Goal: Task Accomplishment & Management: Complete application form

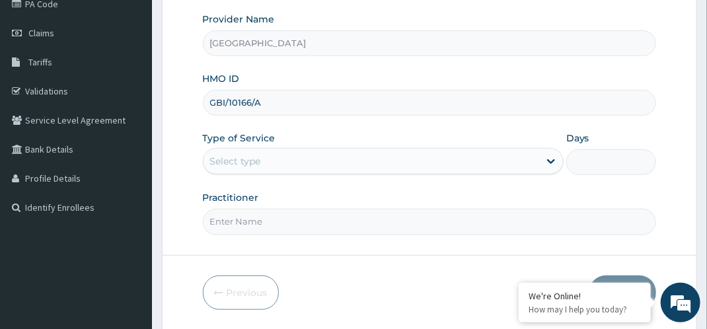
scroll to position [175, 0]
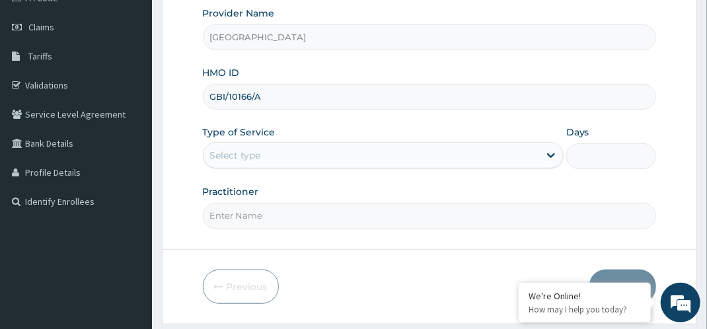
type input "GBI/10166/A"
click at [416, 160] on div "Select type" at bounding box center [370, 155] width 335 height 21
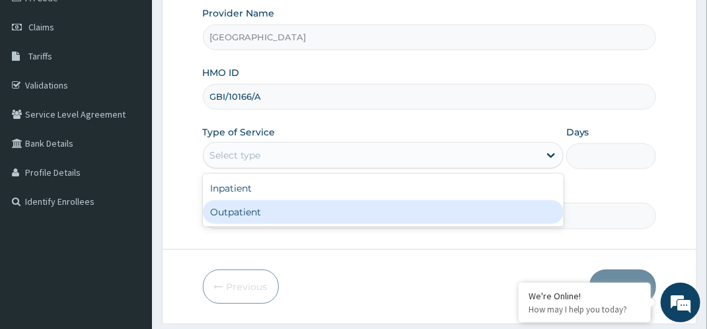
click at [328, 219] on div "Outpatient" at bounding box center [383, 212] width 361 height 24
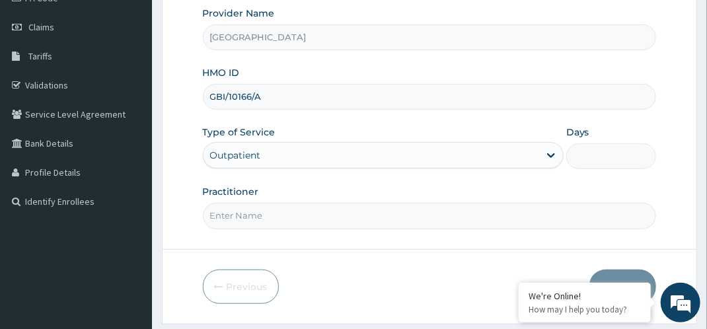
type input "1"
click at [316, 219] on input "Practitioner" at bounding box center [430, 216] width 454 height 26
type input "[PERSON_NAME]"
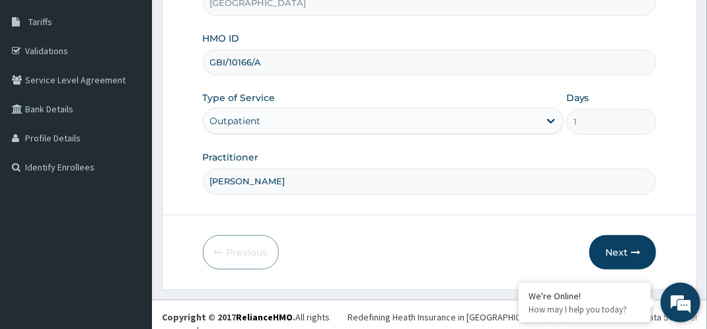
scroll to position [212, 0]
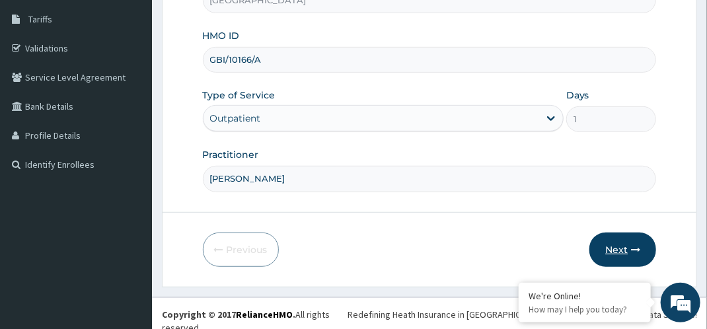
click at [631, 254] on button "Next" at bounding box center [622, 249] width 67 height 34
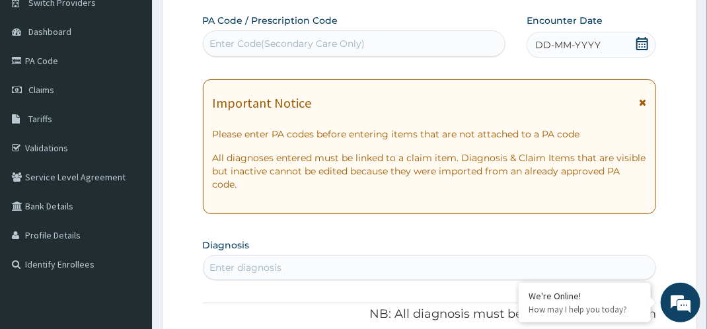
scroll to position [0, 0]
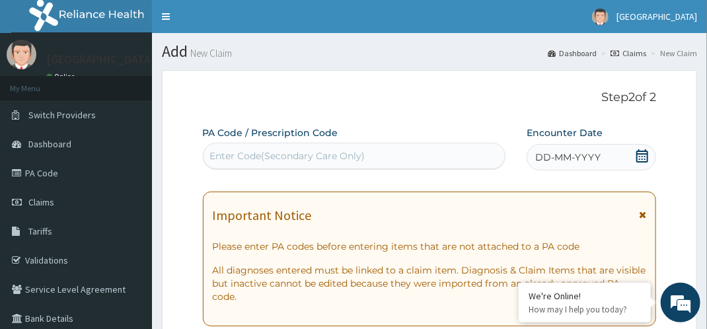
click at [372, 149] on div "Enter Code(Secondary Care Only)" at bounding box center [353, 155] width 301 height 21
paste input "PA/6E4425"
type input "PA/6E4425"
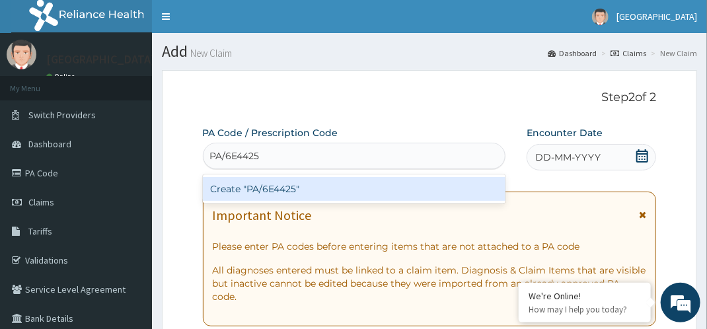
click at [330, 195] on div "Create "PA/6E4425"" at bounding box center [354, 189] width 302 height 24
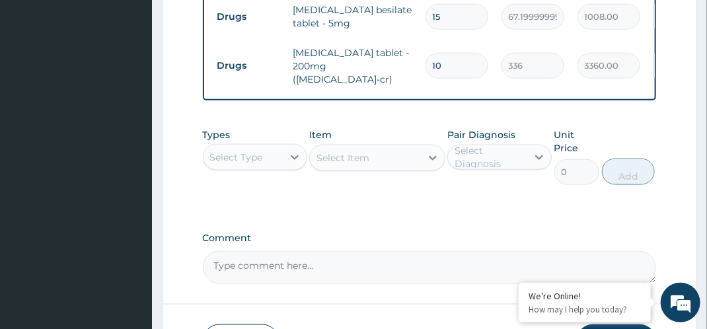
scroll to position [555, 0]
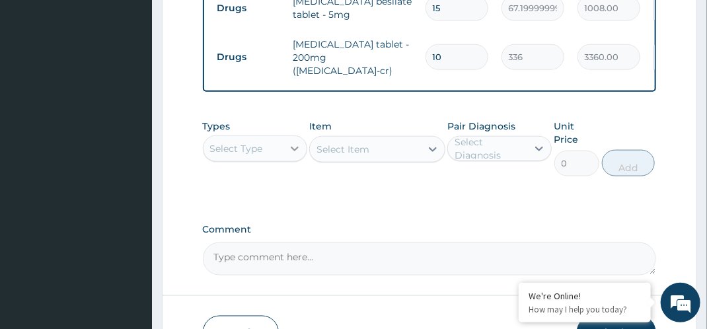
click at [291, 150] on icon at bounding box center [294, 148] width 13 height 13
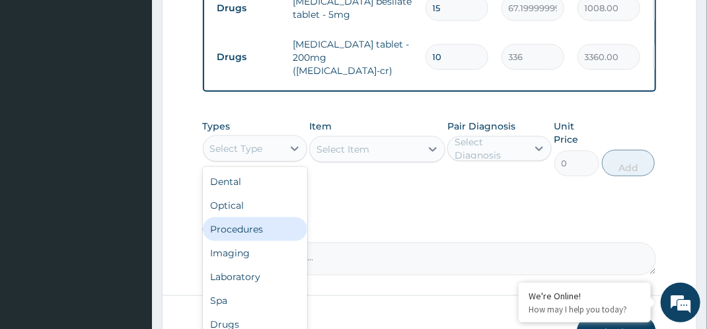
click at [276, 236] on div "Procedures" at bounding box center [255, 229] width 104 height 24
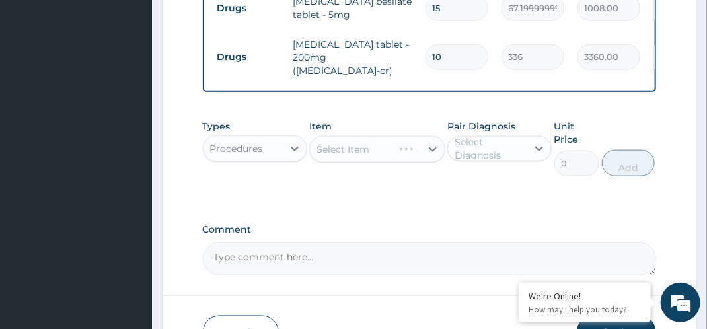
click at [489, 159] on div "Select Diagnosis" at bounding box center [489, 148] width 71 height 26
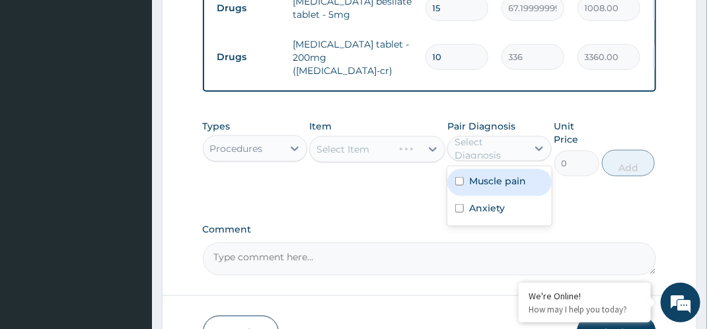
click at [489, 181] on label "Muscle pain" at bounding box center [497, 180] width 57 height 13
checkbox input "true"
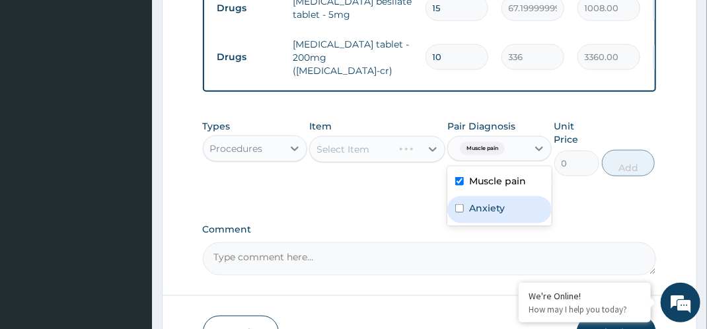
click at [490, 209] on label "Anxiety" at bounding box center [487, 207] width 36 height 13
checkbox input "true"
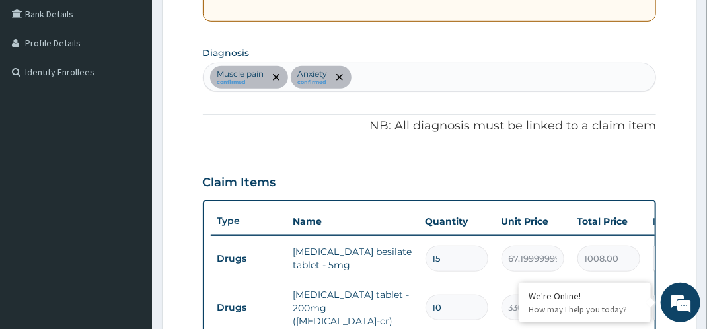
scroll to position [384, 0]
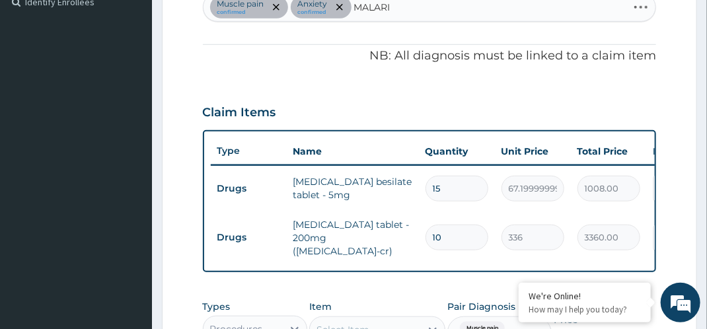
type input "[MEDICAL_DATA]"
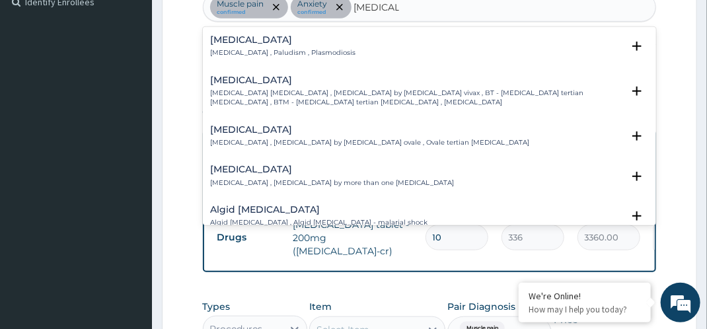
click at [365, 46] on div "[MEDICAL_DATA] [MEDICAL_DATA] , Paludism , Plasmodiosis" at bounding box center [430, 46] width 438 height 23
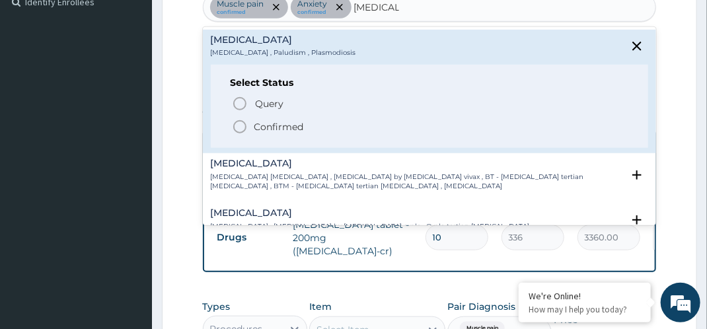
click at [256, 123] on p "Confirmed" at bounding box center [279, 126] width 50 height 13
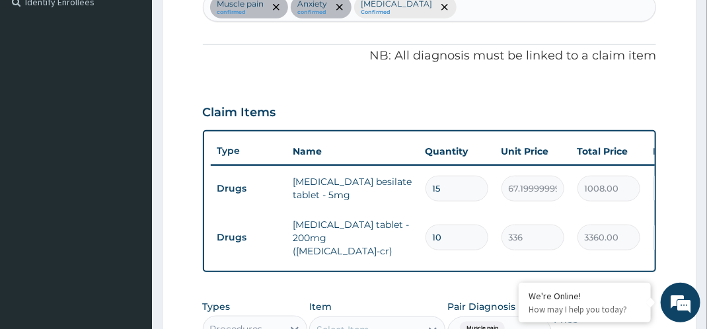
scroll to position [641, 0]
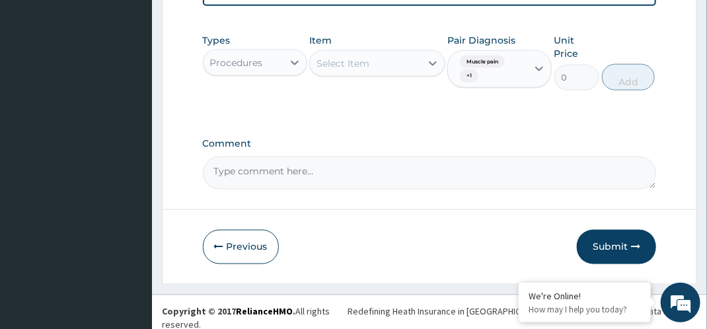
click at [370, 65] on div "Select Item" at bounding box center [365, 63] width 111 height 21
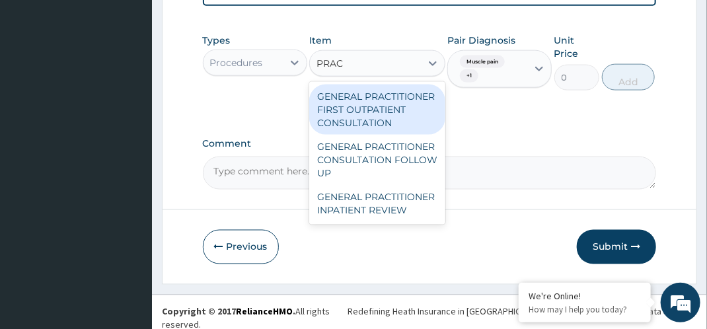
type input "PRACT"
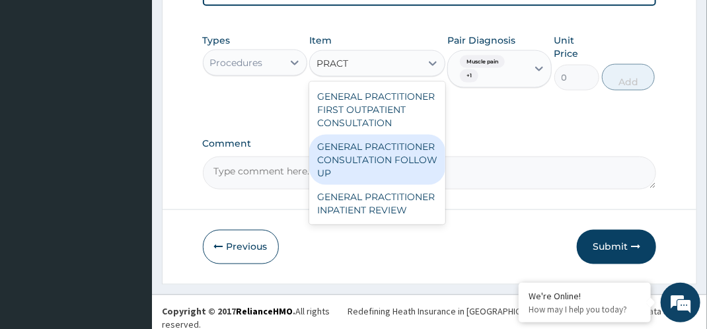
click at [358, 162] on div "GENERAL PRACTITIONER CONSULTATION FOLLOW UP" at bounding box center [377, 160] width 136 height 50
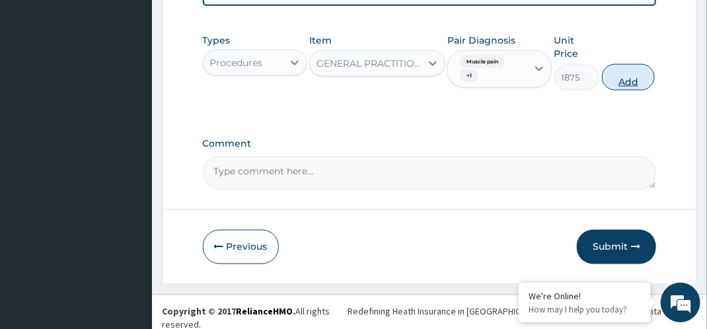
click at [627, 87] on button "Add" at bounding box center [628, 77] width 53 height 26
type input "0"
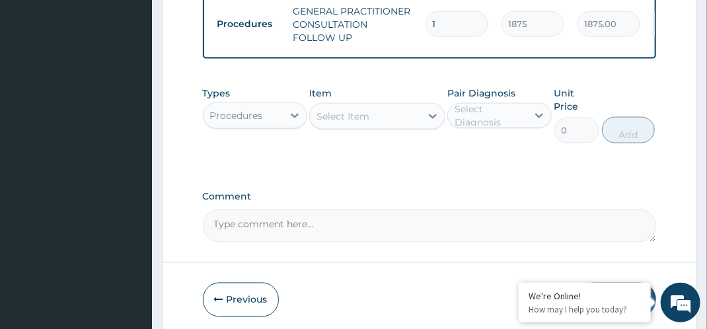
click at [266, 119] on div "Procedures" at bounding box center [242, 115] width 79 height 21
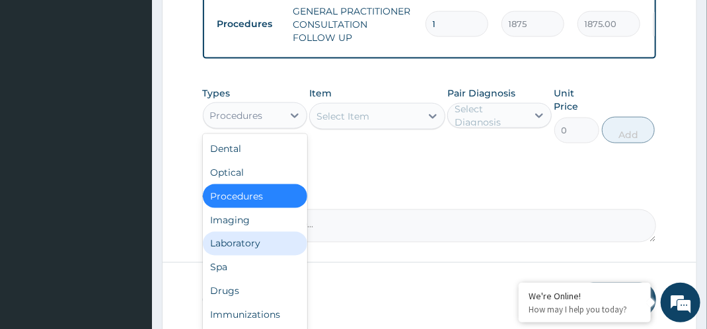
click at [267, 248] on div "Laboratory" at bounding box center [255, 244] width 104 height 24
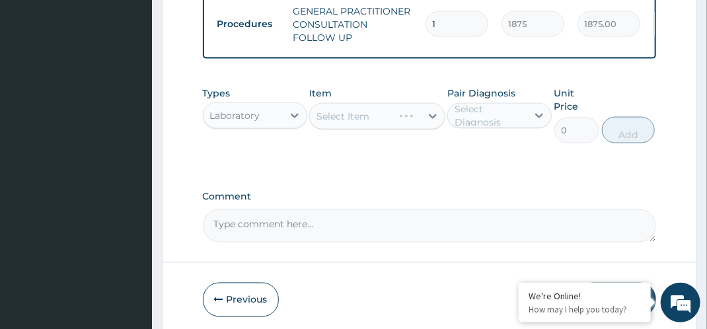
click at [504, 118] on div "Select Diagnosis" at bounding box center [489, 115] width 71 height 26
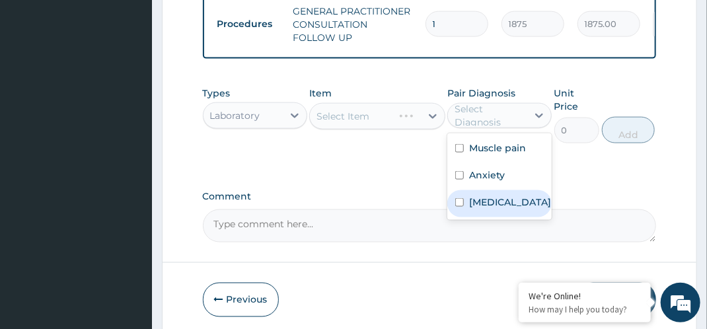
click at [494, 209] on label "[MEDICAL_DATA]" at bounding box center [510, 201] width 82 height 13
checkbox input "true"
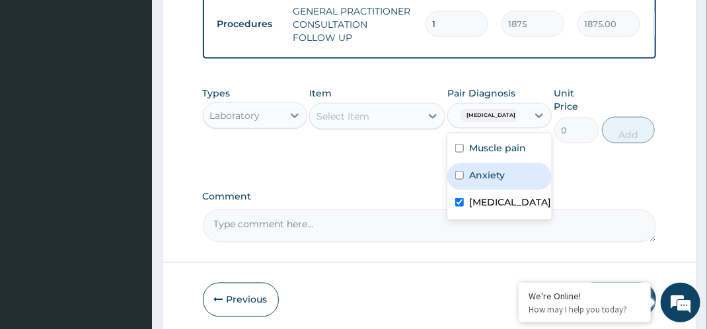
click at [402, 116] on div "Select Item" at bounding box center [365, 116] width 111 height 21
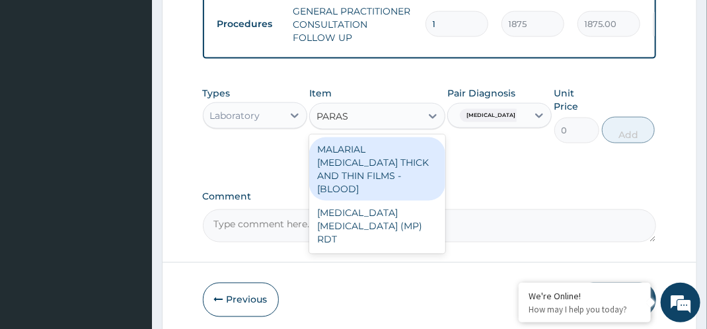
type input "PARASI"
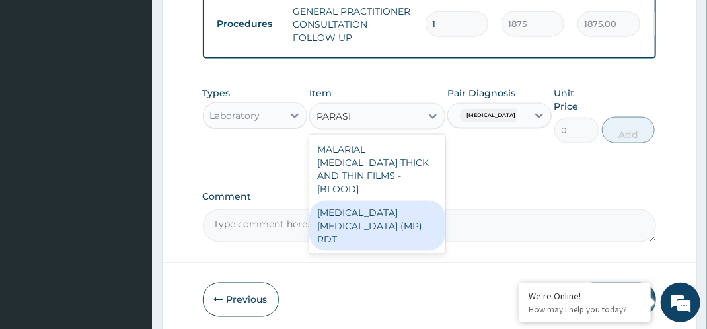
click at [409, 202] on div "[MEDICAL_DATA] [MEDICAL_DATA] (MP) RDT" at bounding box center [377, 226] width 136 height 50
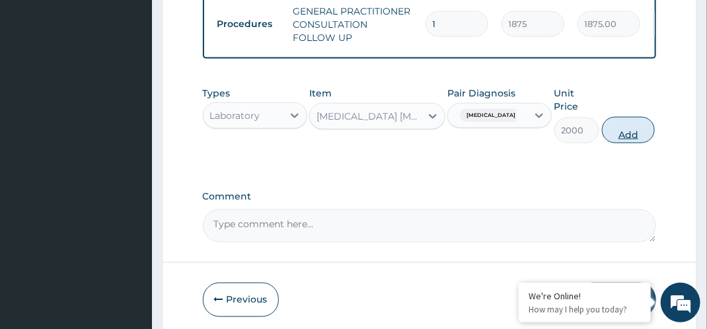
click at [633, 127] on button "Add" at bounding box center [628, 130] width 53 height 26
type input "0"
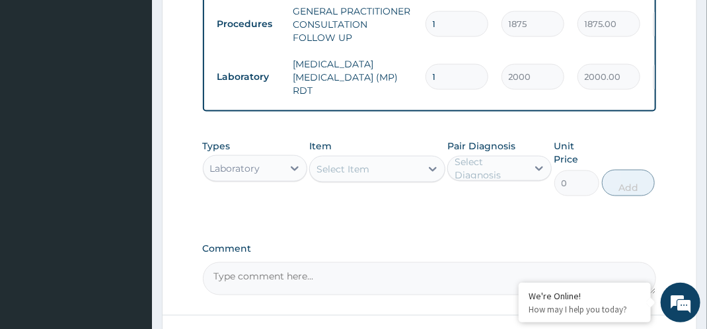
click at [341, 162] on div "Select Item" at bounding box center [342, 168] width 53 height 13
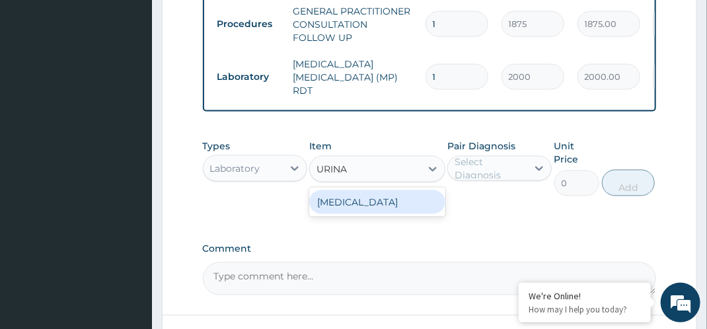
type input "URINAL"
click at [348, 191] on div "[MEDICAL_DATA]" at bounding box center [377, 202] width 136 height 24
type input "2187.5"
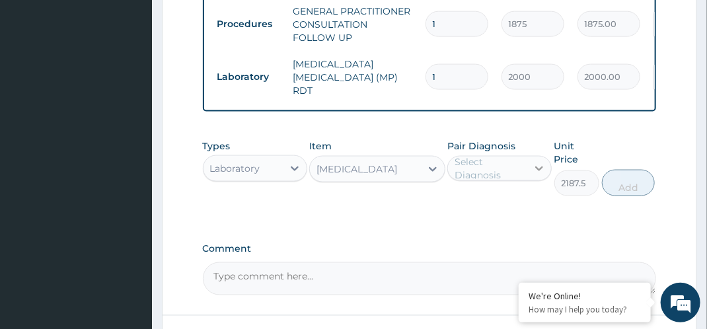
click at [545, 162] on icon at bounding box center [538, 168] width 13 height 13
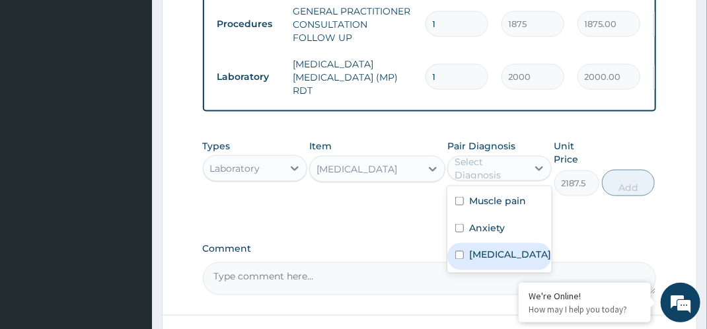
click at [502, 248] on label "[MEDICAL_DATA]" at bounding box center [510, 254] width 82 height 13
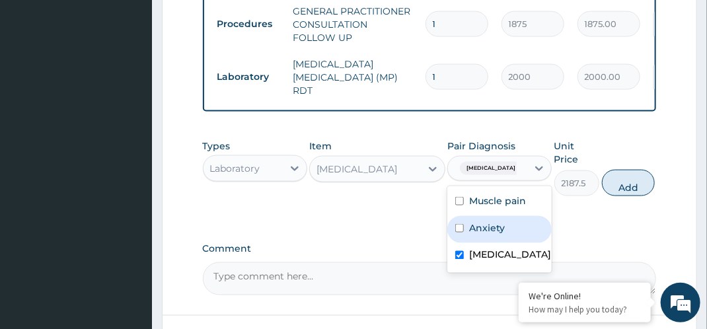
checkbox input "true"
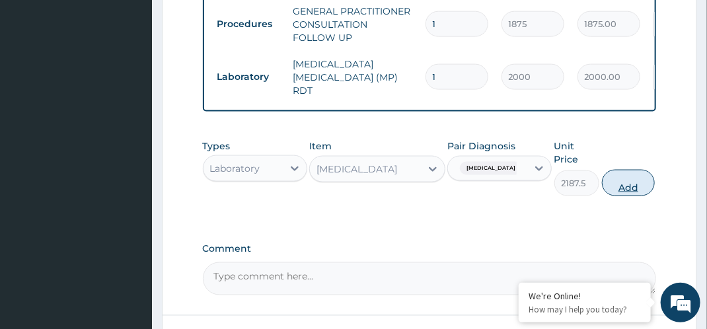
click at [632, 179] on button "Add" at bounding box center [628, 183] width 53 height 26
type input "0"
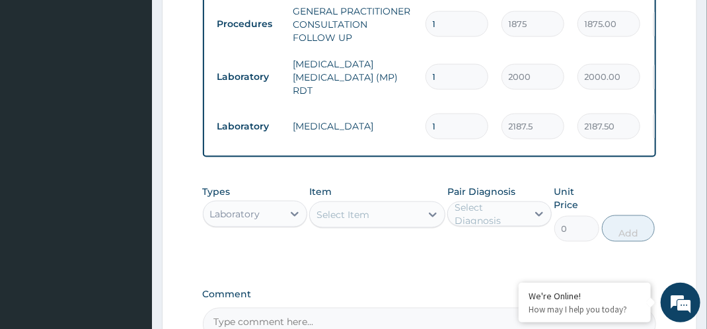
scroll to position [785, 0]
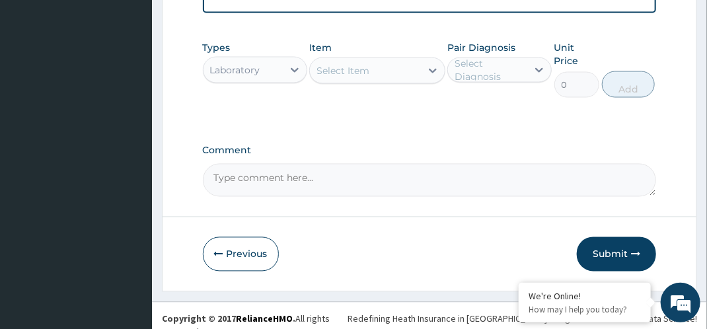
click at [260, 66] on div "Laboratory" at bounding box center [242, 69] width 79 height 21
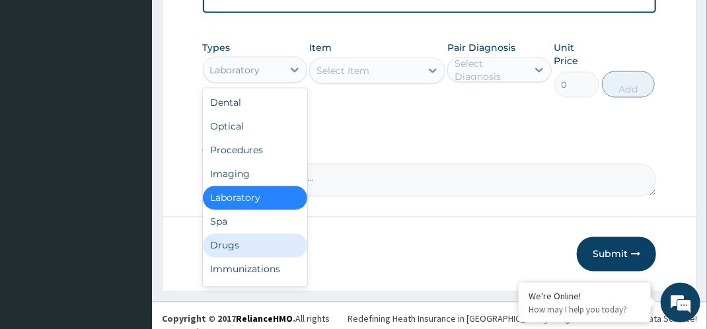
click at [256, 234] on div "Drugs" at bounding box center [255, 246] width 104 height 24
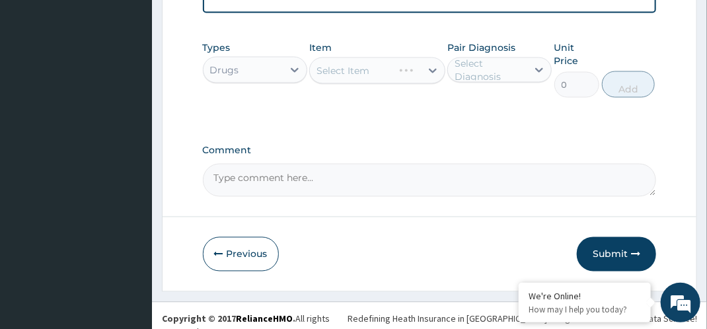
click at [486, 67] on div "Select Diagnosis" at bounding box center [489, 70] width 71 height 26
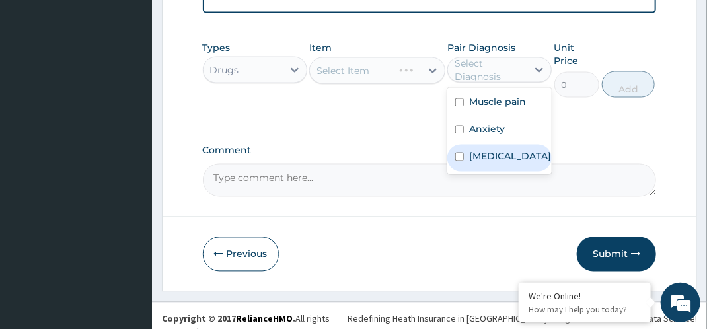
click at [485, 150] on label "[MEDICAL_DATA]" at bounding box center [510, 156] width 82 height 13
checkbox input "true"
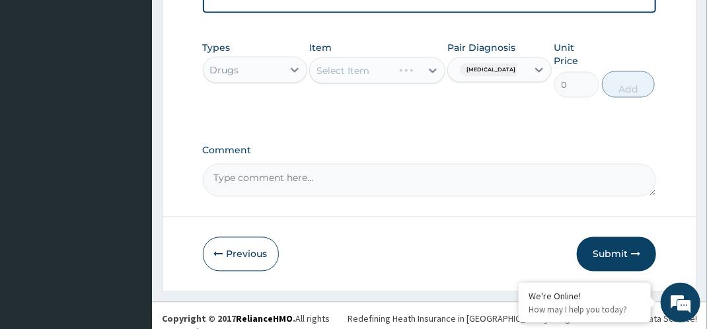
click at [392, 57] on div "Select Item" at bounding box center [377, 70] width 136 height 26
click at [392, 73] on div "Select Item" at bounding box center [365, 70] width 111 height 21
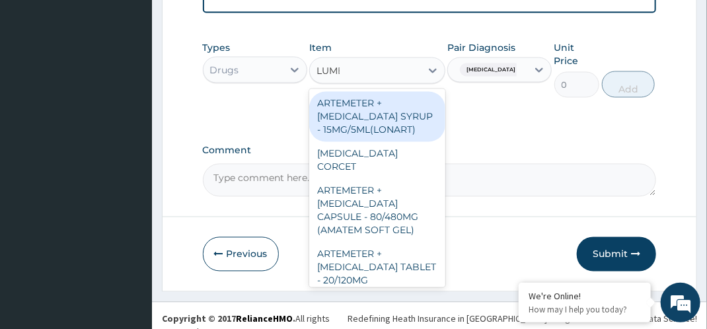
type input "LUMEFANTR"
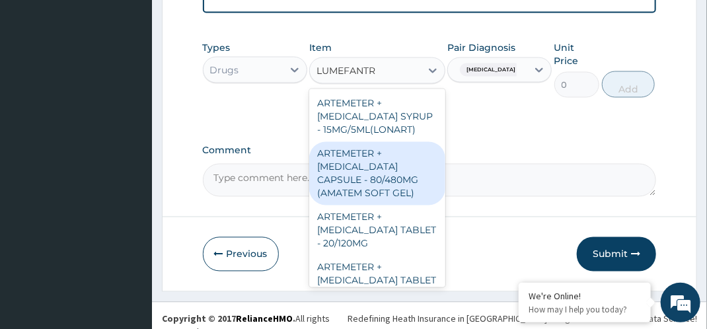
click at [389, 182] on div "ARTEMETER + [MEDICAL_DATA] CAPSULE - 80/480MG (AMATEM SOFT GEL)" at bounding box center [377, 173] width 136 height 63
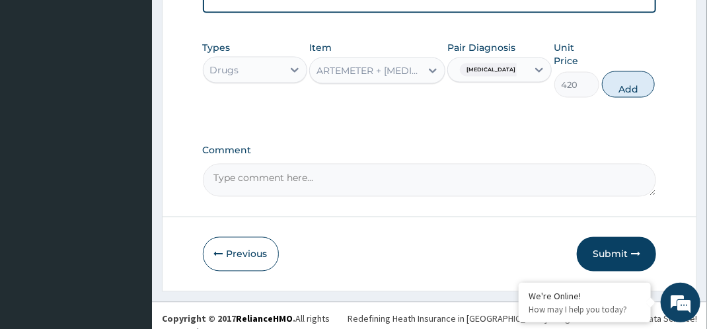
click at [526, 59] on div "[MEDICAL_DATA]" at bounding box center [487, 70] width 79 height 22
click at [630, 72] on button "Add" at bounding box center [628, 84] width 53 height 26
type input "0"
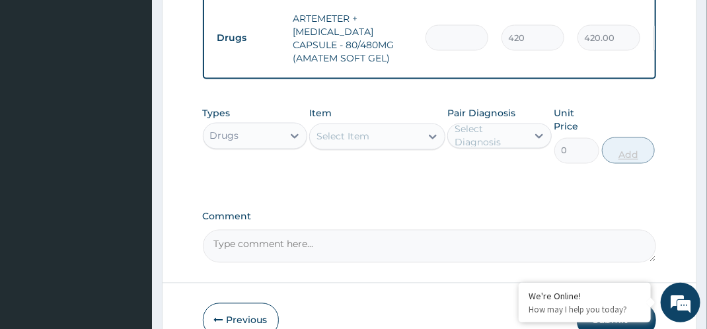
type input "0.00"
type input "6"
type input "2520.00"
type input "6"
click at [400, 132] on div "Select Item" at bounding box center [365, 136] width 111 height 21
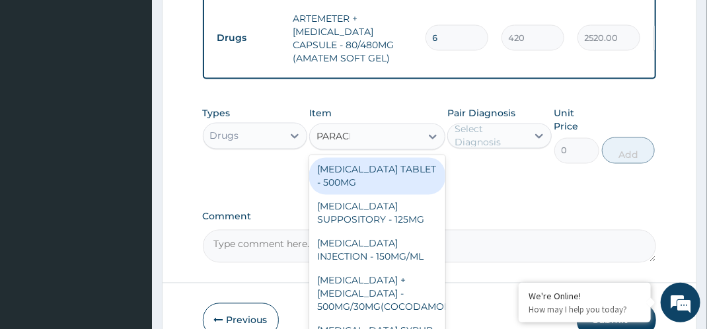
type input "PARACETAM"
click at [408, 171] on div "[MEDICAL_DATA] TABLET - 500MG" at bounding box center [377, 176] width 136 height 37
type input "33.599999999999994"
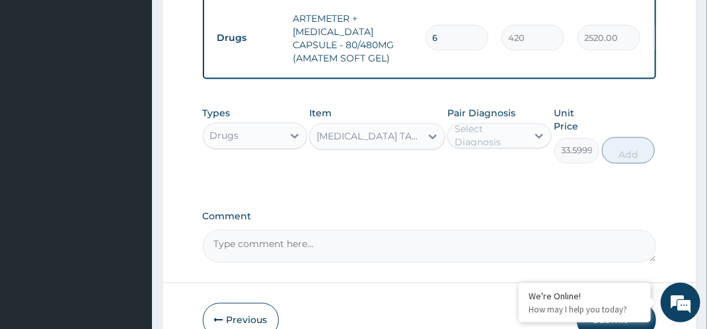
click at [524, 133] on div "Select Diagnosis" at bounding box center [489, 136] width 71 height 26
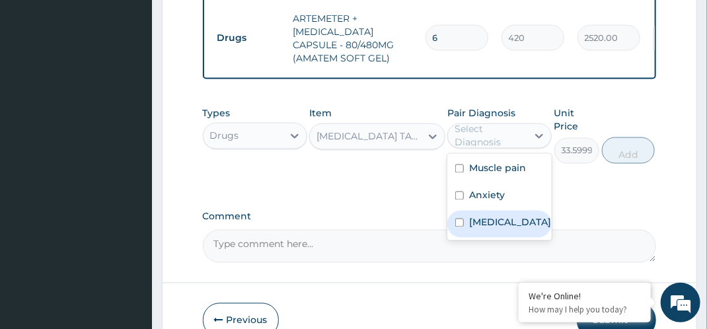
click at [497, 216] on label "[MEDICAL_DATA]" at bounding box center [510, 222] width 82 height 13
checkbox input "true"
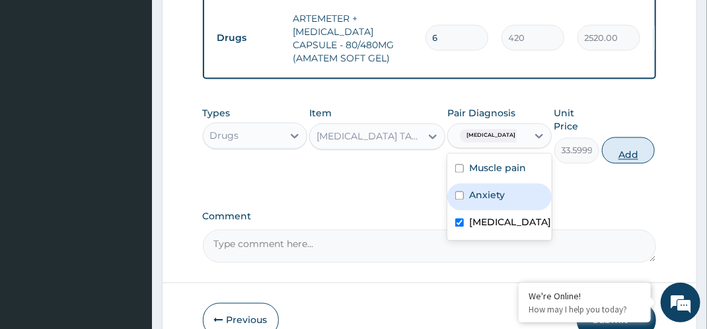
click at [633, 152] on button "Add" at bounding box center [628, 150] width 53 height 26
type input "0"
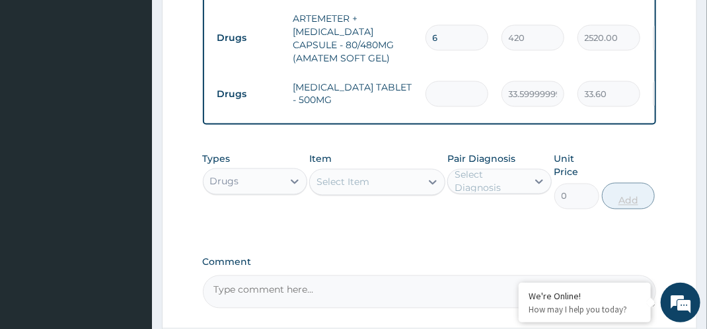
type input "0.00"
type input "3"
type input "100.80"
type input "30"
type input "1008.00"
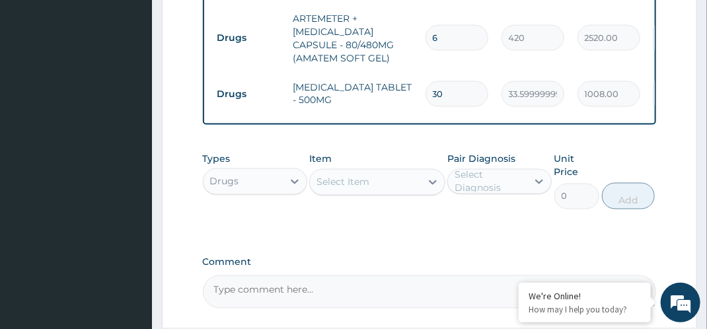
type input "30"
click at [361, 181] on div "Select Item" at bounding box center [342, 182] width 53 height 13
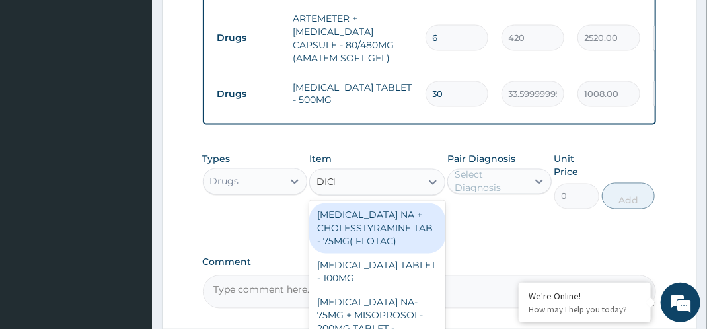
type input "[MEDICAL_DATA]"
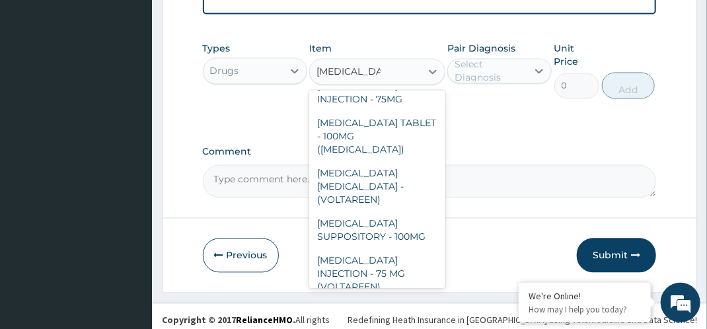
scroll to position [0, 0]
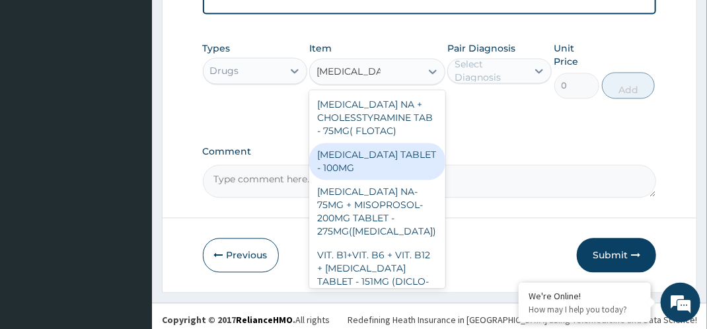
click at [390, 162] on div "[MEDICAL_DATA] TABLET - 100MG" at bounding box center [377, 161] width 136 height 37
type input "112"
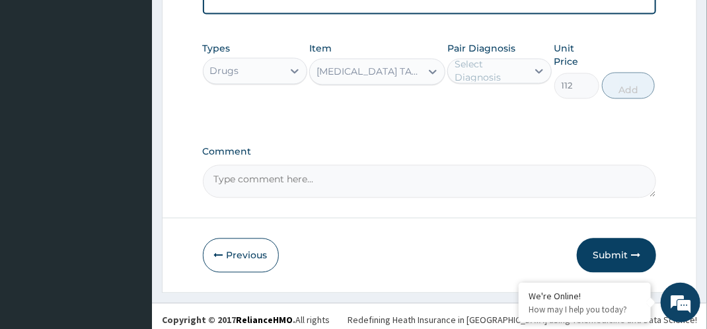
click at [510, 57] on div "Select Diagnosis" at bounding box center [489, 70] width 71 height 26
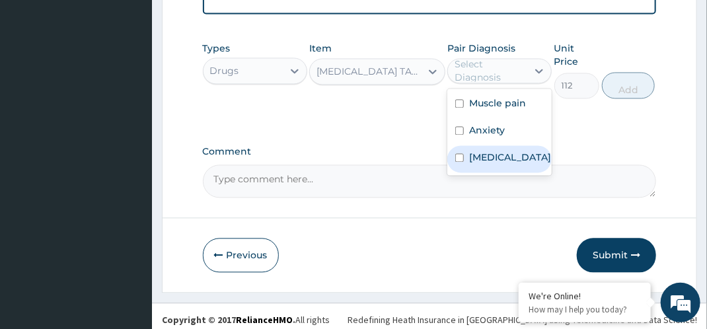
click at [507, 145] on div "[MEDICAL_DATA]" at bounding box center [499, 158] width 104 height 27
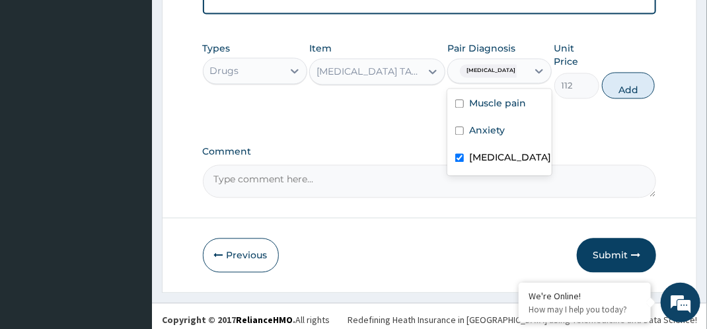
checkbox input "true"
click at [610, 79] on button "Add" at bounding box center [628, 85] width 53 height 26
type input "0"
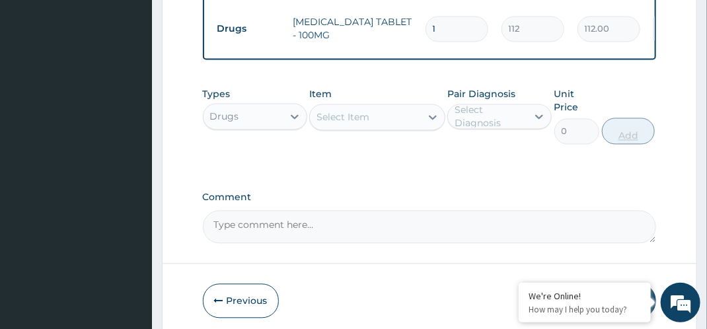
scroll to position [895, 0]
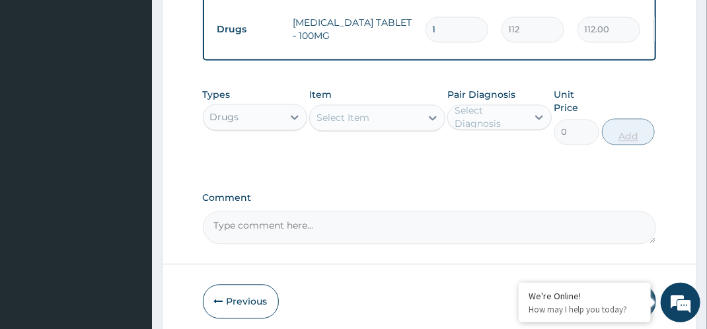
type input "10"
type input "1120.00"
type input "10"
click at [377, 112] on div "Select Item" at bounding box center [365, 117] width 111 height 21
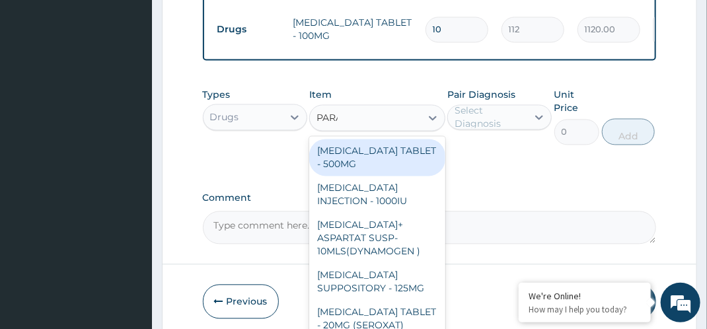
type input "PARACETA"
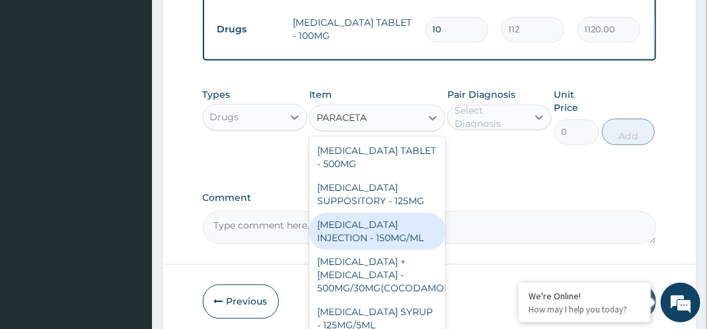
click at [392, 215] on div "[MEDICAL_DATA] INJECTION - 150MG/ML" at bounding box center [377, 231] width 136 height 37
type input "560"
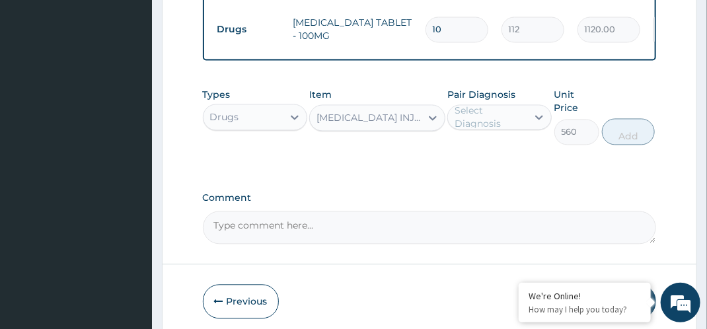
click at [492, 112] on div "Select Diagnosis" at bounding box center [489, 117] width 71 height 26
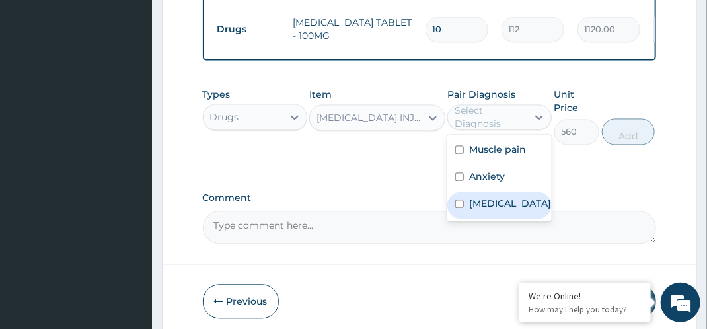
click at [481, 197] on label "[MEDICAL_DATA]" at bounding box center [510, 203] width 82 height 13
checkbox input "true"
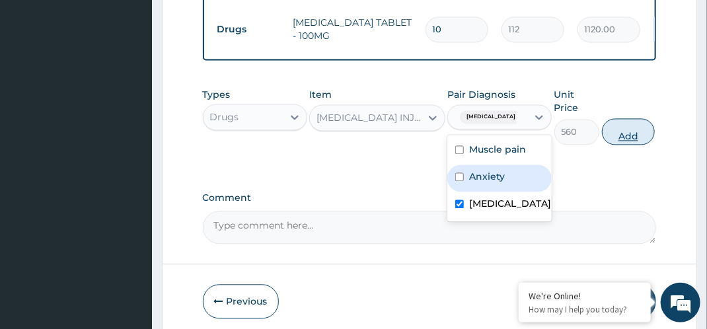
click at [629, 125] on button "Add" at bounding box center [628, 131] width 53 height 26
type input "0"
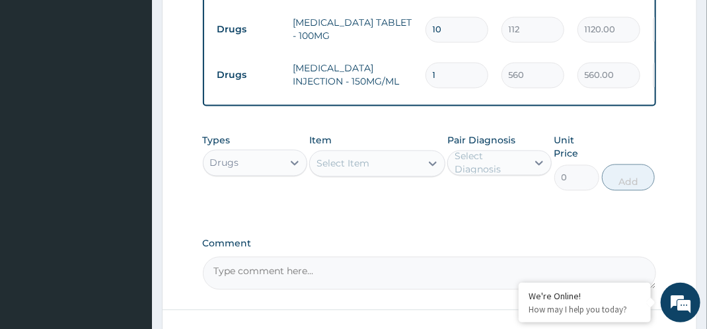
click at [382, 164] on div "Select Item" at bounding box center [365, 163] width 111 height 21
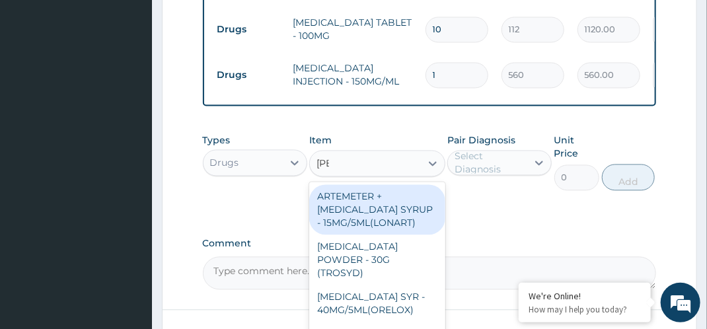
type input "SYRINGE"
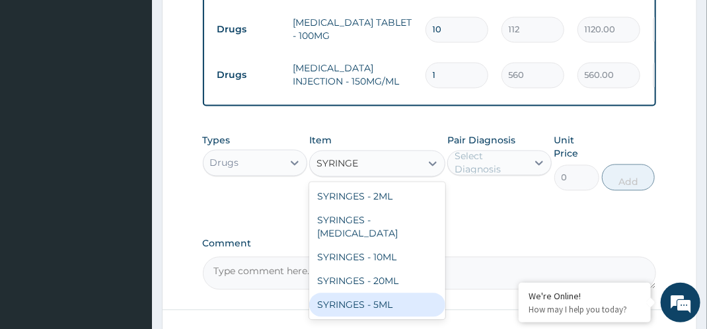
click at [398, 293] on div "SYRINGES - 5ML" at bounding box center [377, 305] width 136 height 24
type input "42"
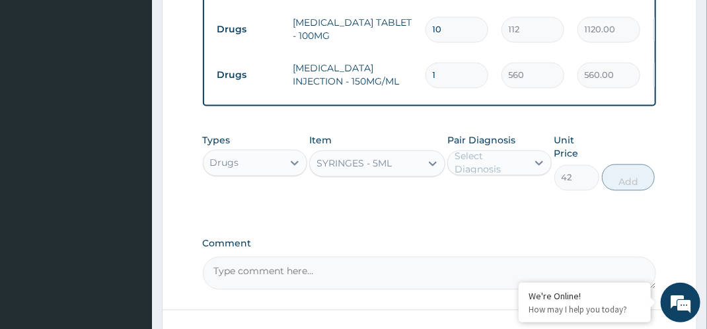
click at [481, 163] on div "Select Diagnosis" at bounding box center [489, 162] width 71 height 26
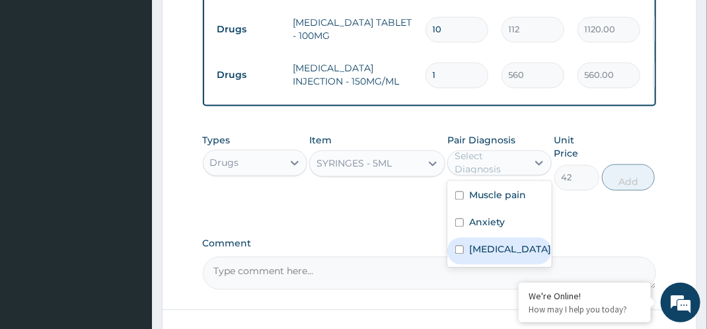
click at [480, 243] on label "[MEDICAL_DATA]" at bounding box center [510, 248] width 82 height 13
checkbox input "true"
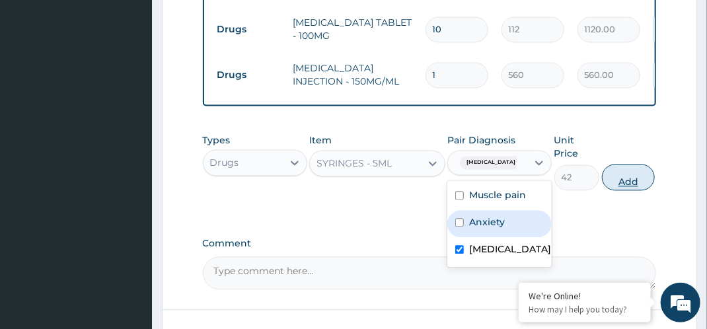
click at [620, 179] on button "Add" at bounding box center [628, 177] width 53 height 26
type input "0"
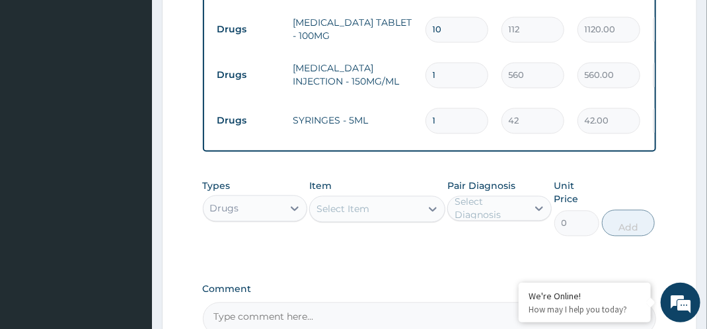
scroll to position [1032, 0]
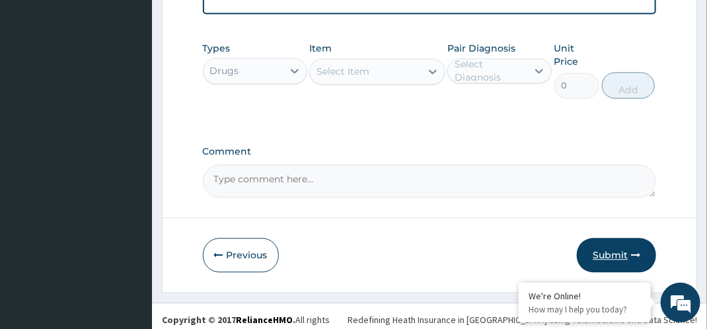
click at [635, 252] on icon "button" at bounding box center [635, 254] width 9 height 9
